Goal: Find specific page/section: Find specific page/section

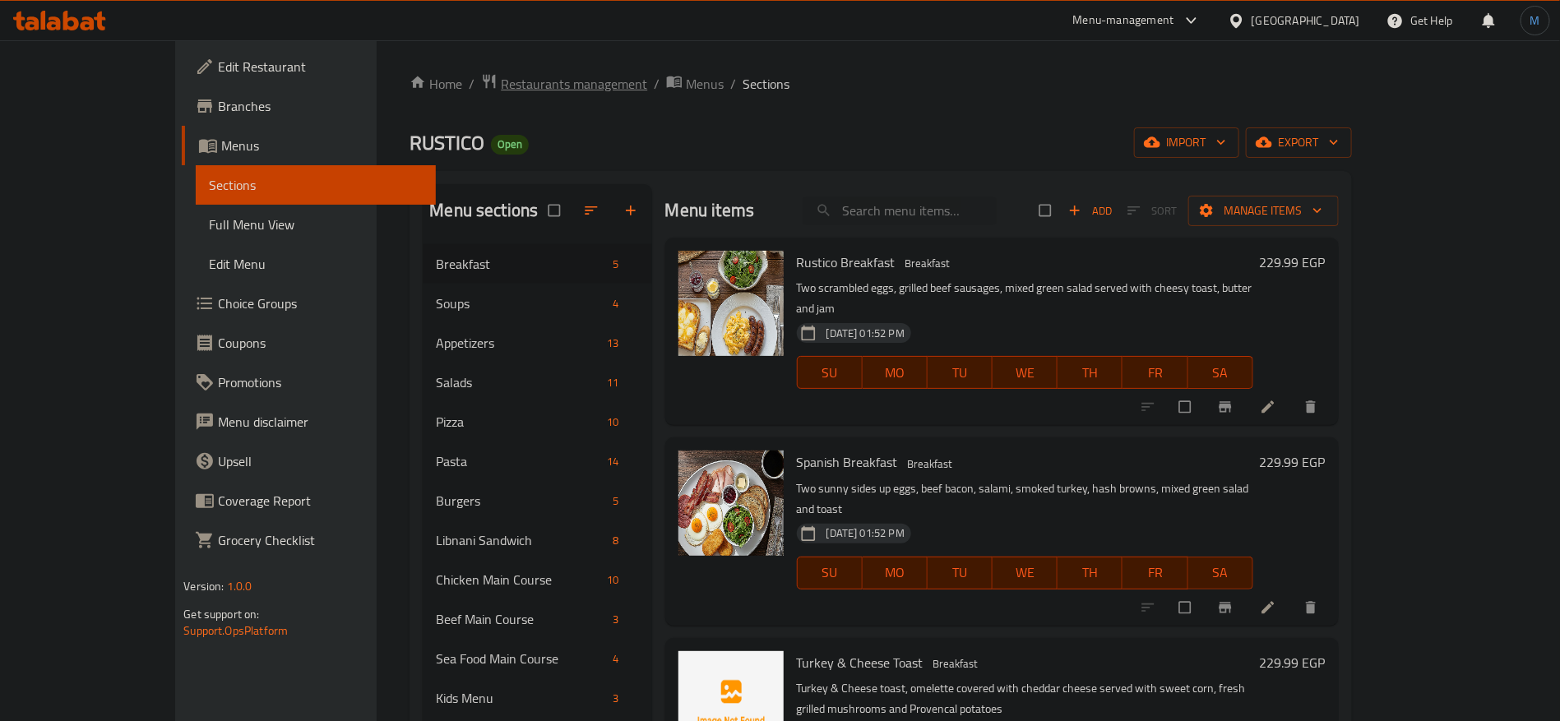
click at [501, 74] on span "Restaurants management" at bounding box center [574, 84] width 146 height 20
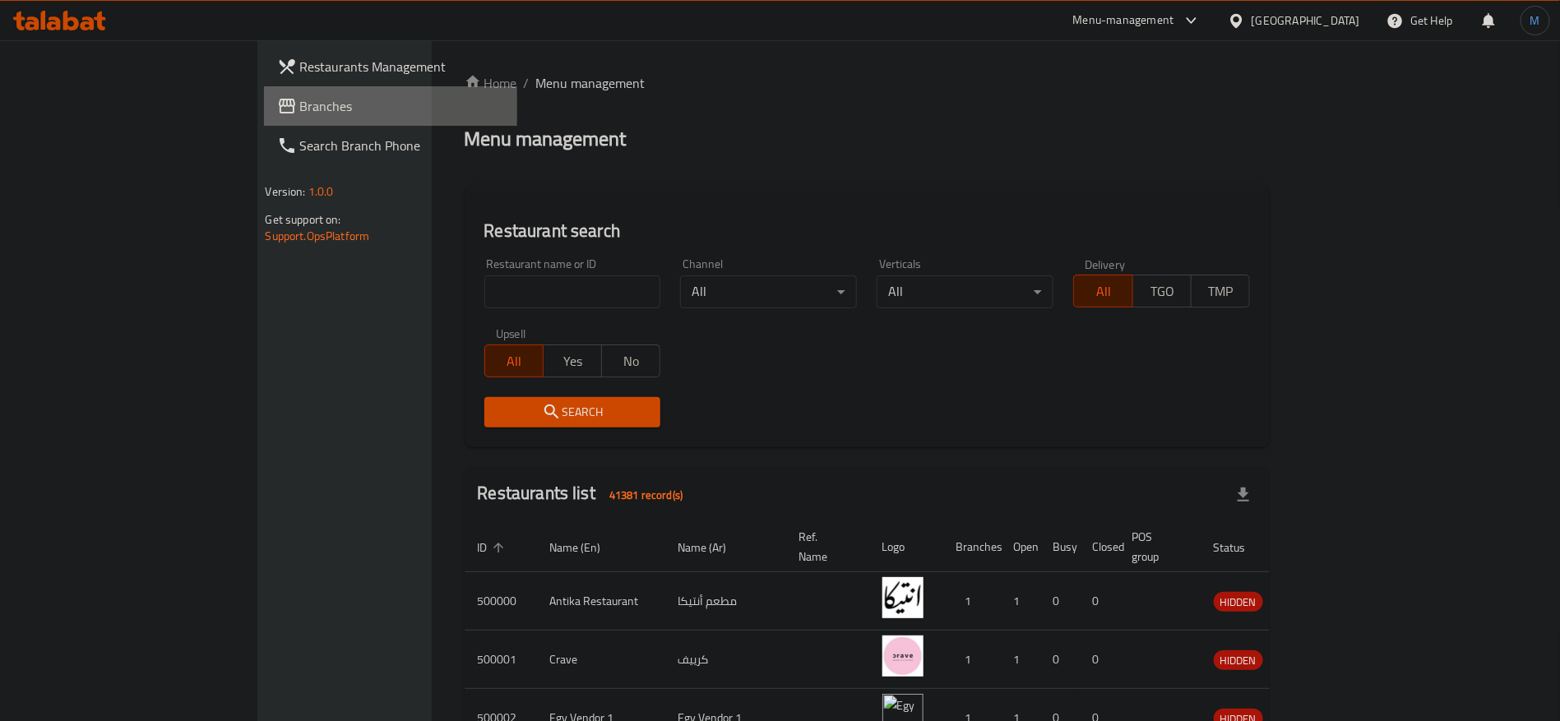
click at [264, 116] on link "Branches" at bounding box center [391, 105] width 254 height 39
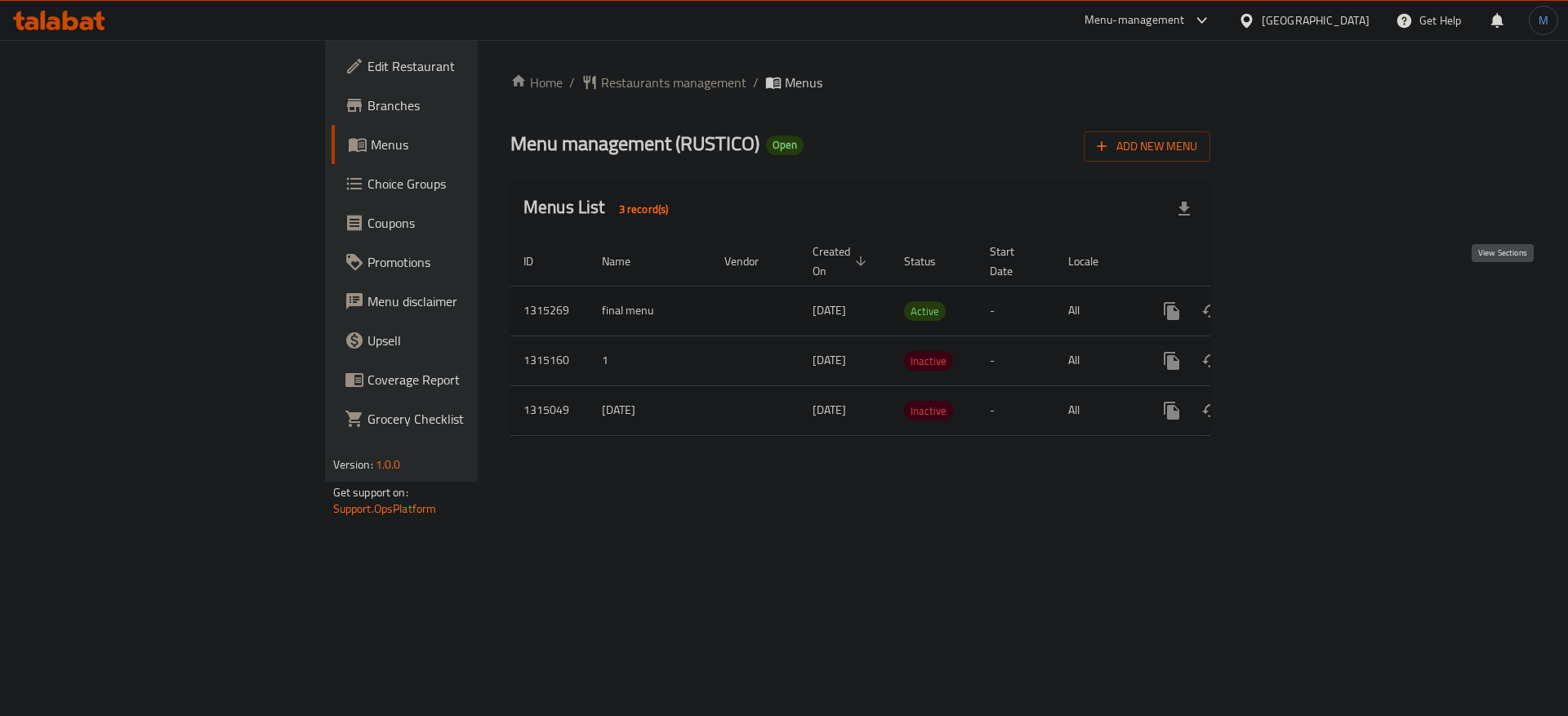
click at [1310, 291] on link "enhanced table" at bounding box center [1289, 310] width 39 height 39
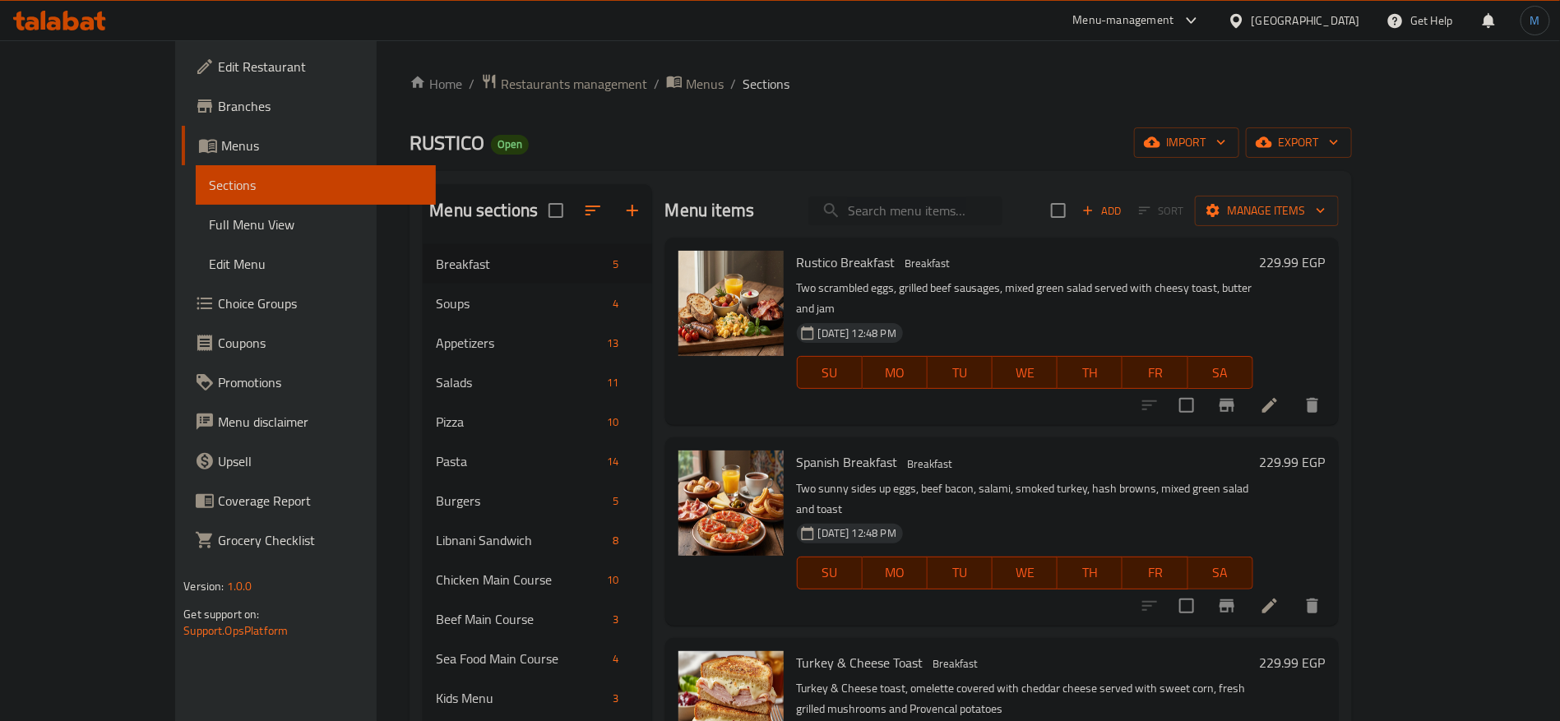
click at [1002, 216] on input "search" at bounding box center [905, 210] width 194 height 29
paste input "american tray"
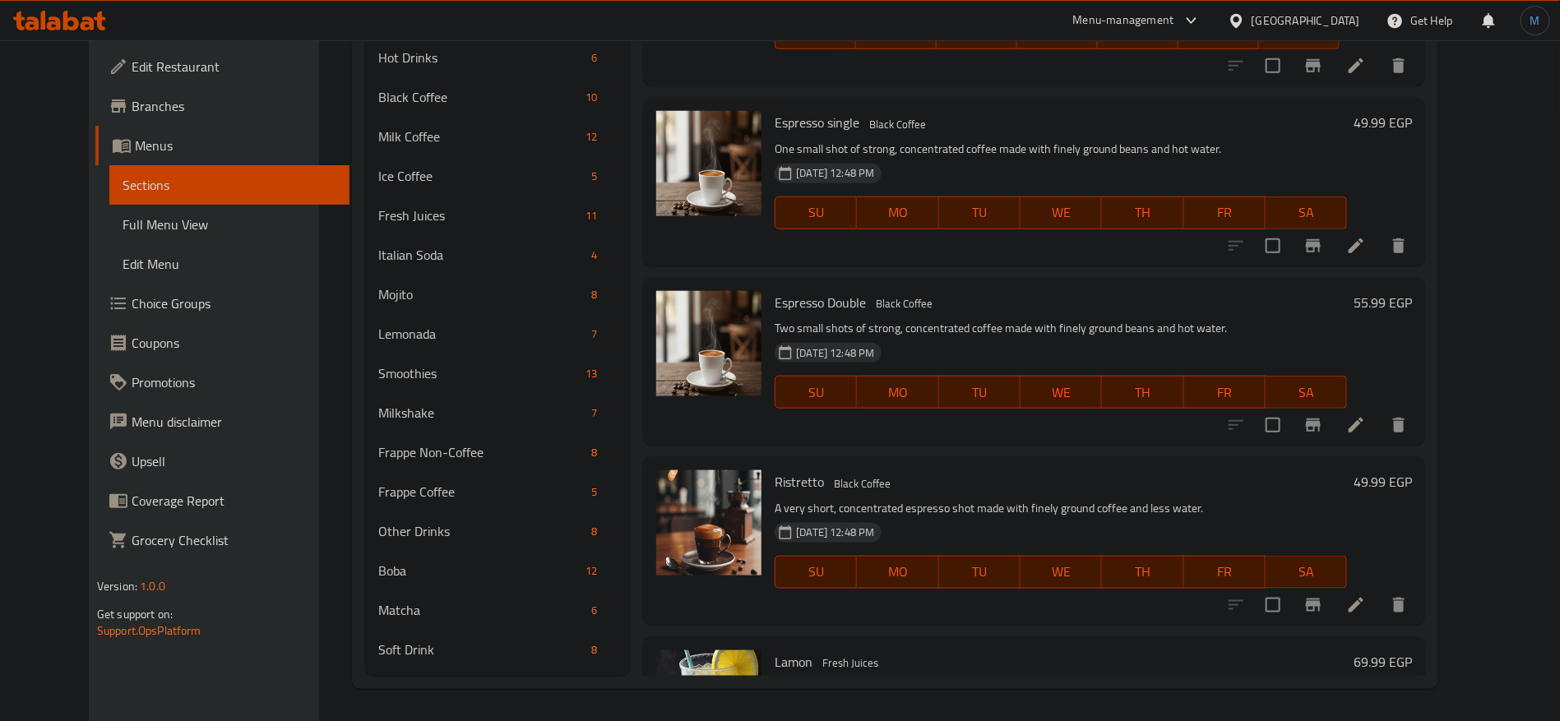
paste input "american tray"
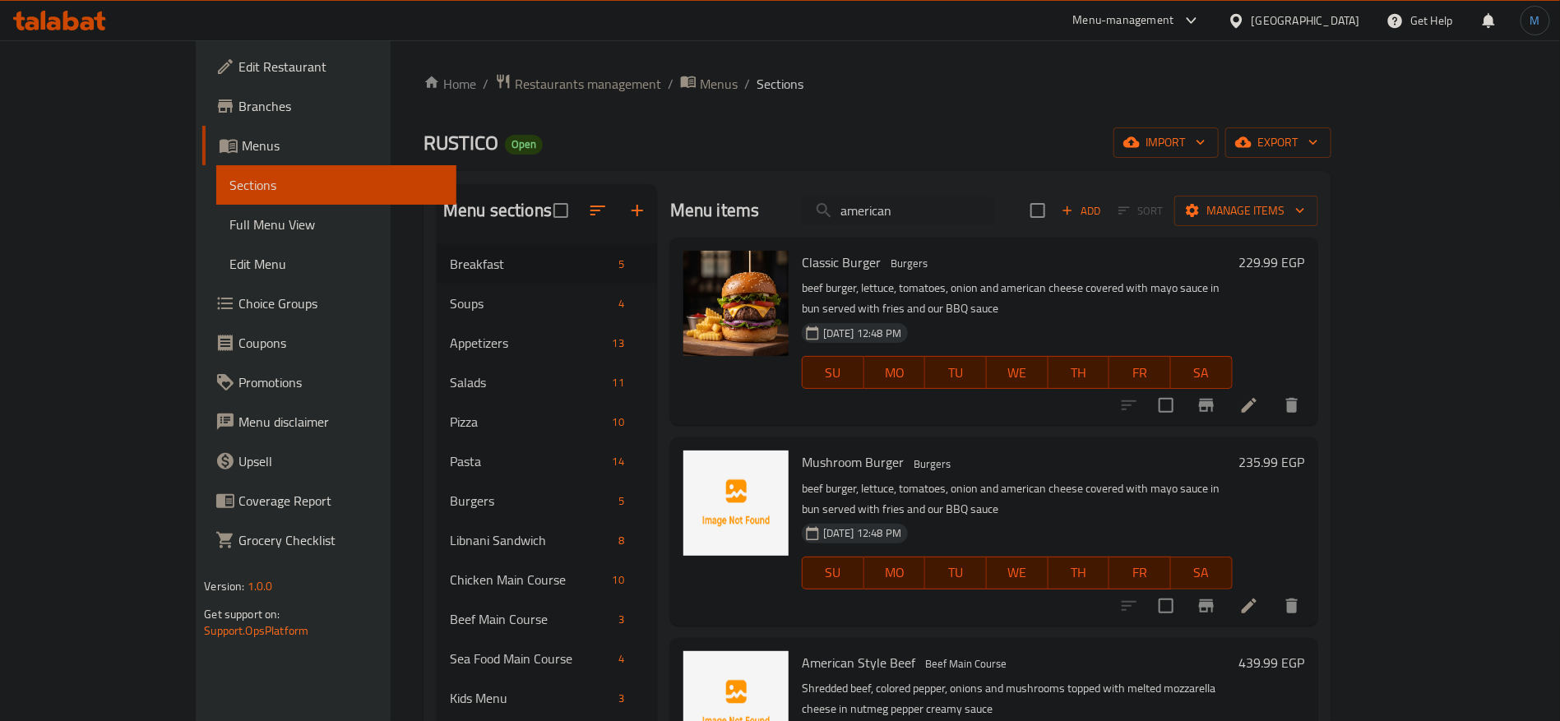
drag, startPoint x: 896, startPoint y: 209, endPoint x: 766, endPoint y: 117, distance: 159.2
click at [995, 214] on input "american" at bounding box center [898, 210] width 194 height 29
paste input "o honey"
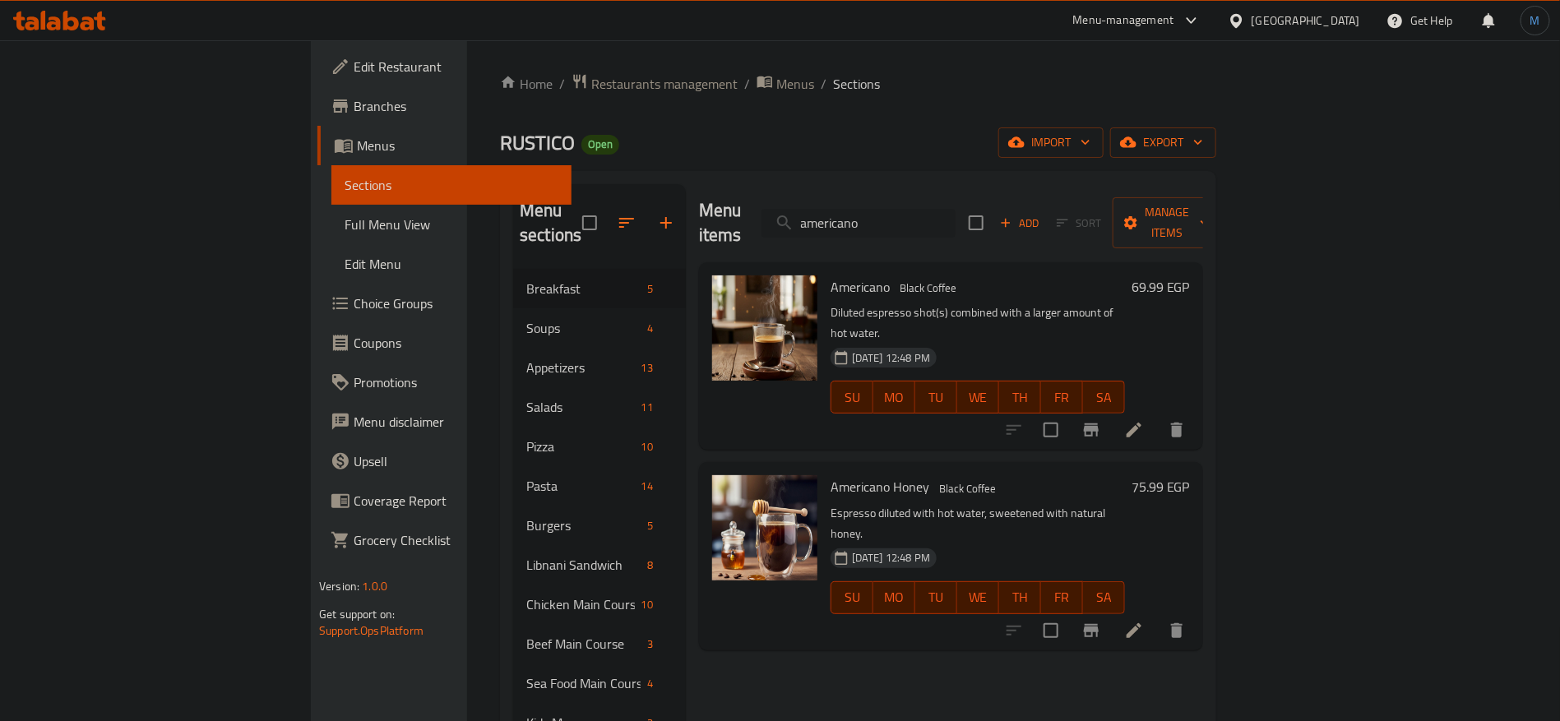
click at [955, 209] on input "americano" at bounding box center [858, 223] width 194 height 29
paste input "Banana"
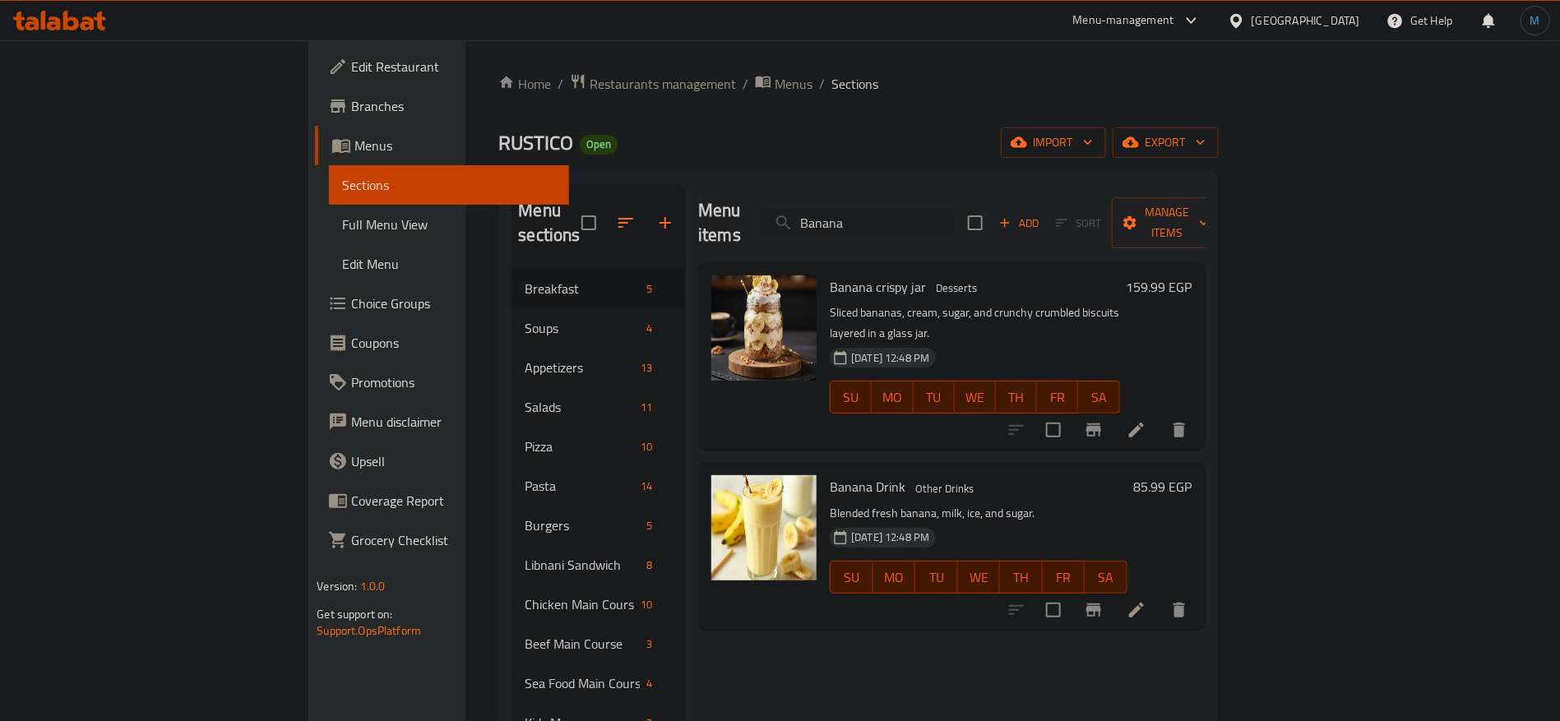
paste input "crispy jar"
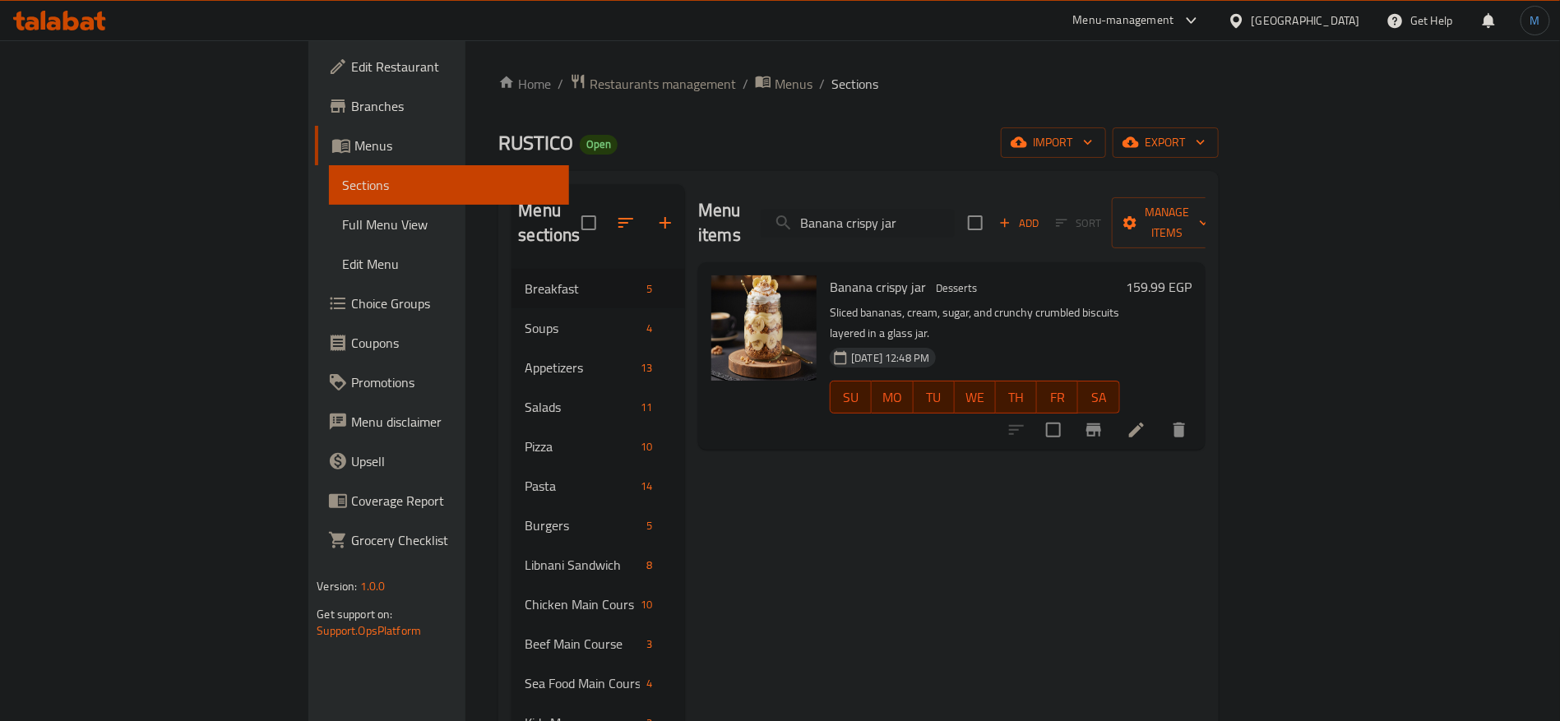
paste input "BQ [PERSON_NAME]"
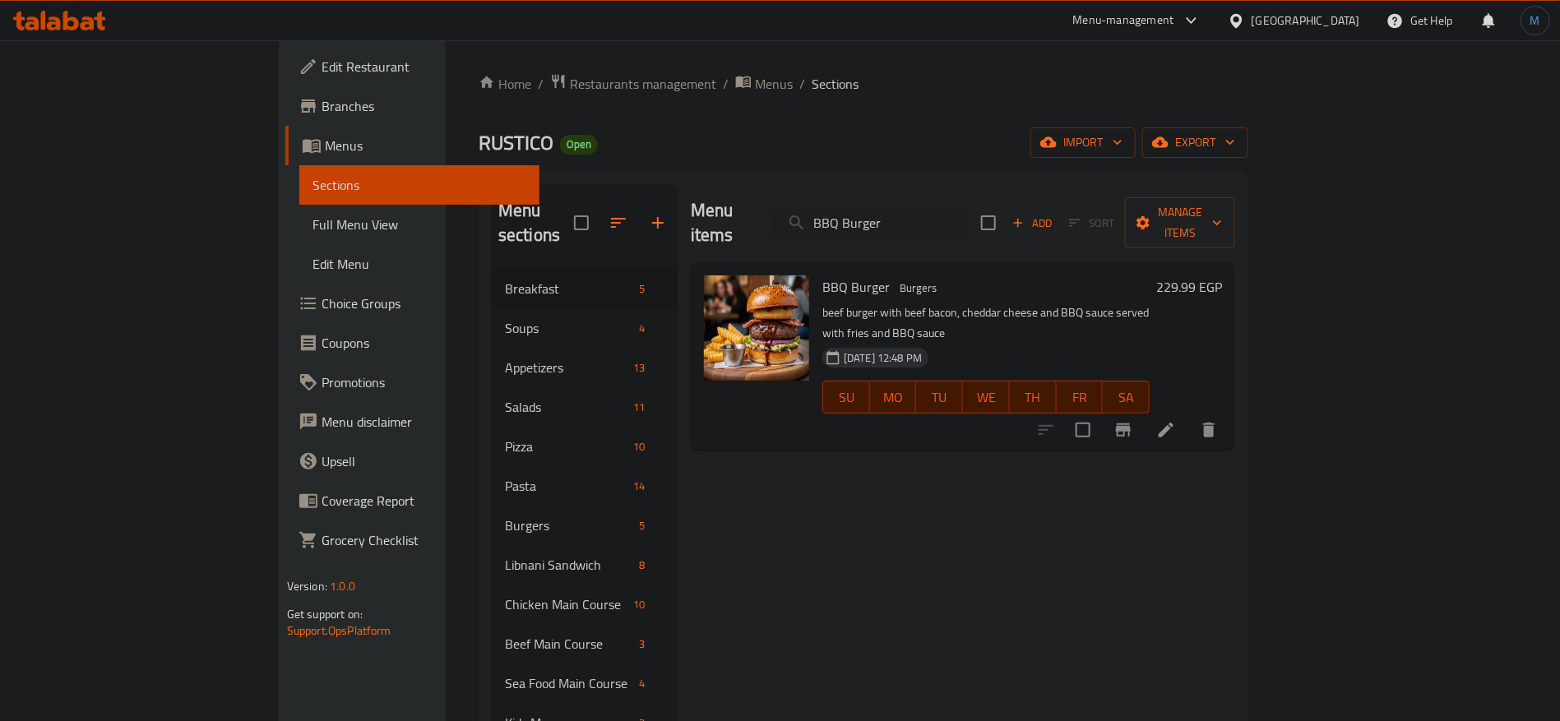
type input "BBQ Burger"
